Goal: Find specific fact: Find specific fact

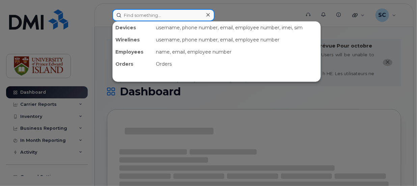
click at [193, 15] on input at bounding box center [163, 15] width 102 height 12
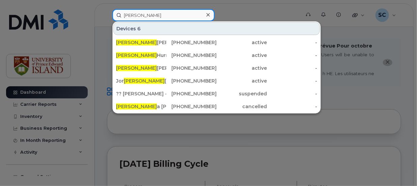
type input "[PERSON_NAME]"
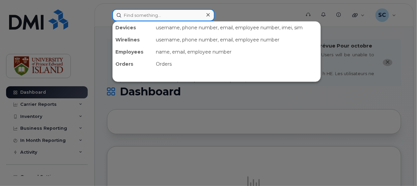
click at [193, 12] on input at bounding box center [163, 15] width 102 height 12
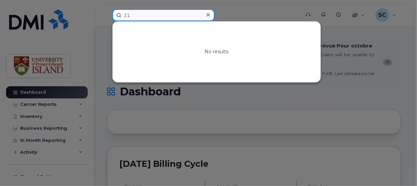
type input "2"
